Goal: Transaction & Acquisition: Register for event/course

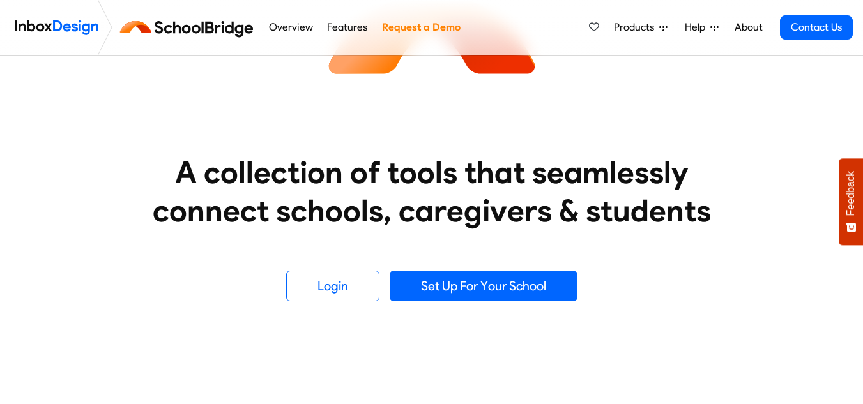
scroll to position [138, 0]
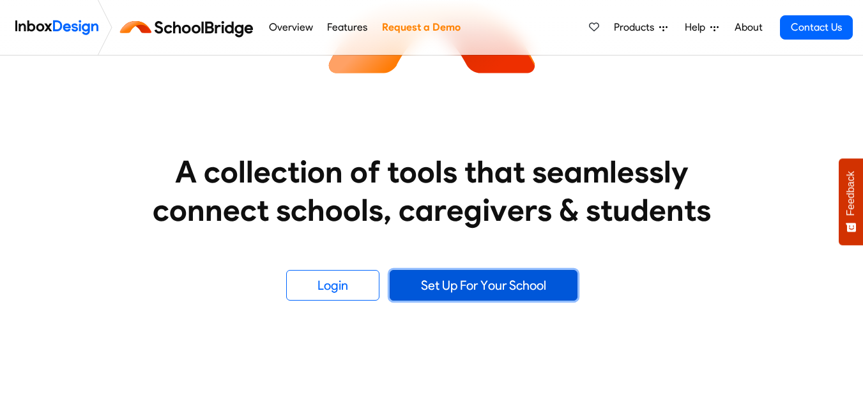
click at [414, 292] on link "Set Up For Your School" at bounding box center [484, 285] width 188 height 31
